Goal: Task Accomplishment & Management: Complete application form

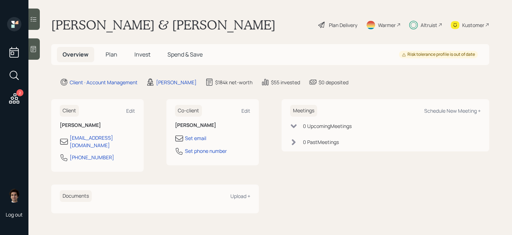
click at [100, 63] on div "Overview Plan Invest Spend & Save Risk tolerance profile is out of date" at bounding box center [270, 54] width 438 height 21
click at [105, 61] on h5 "Plan" at bounding box center [111, 54] width 23 height 15
